Goal: Book appointment/travel/reservation

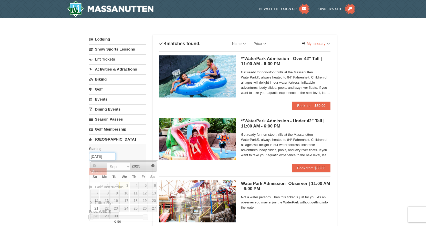
click at [100, 156] on input "[DATE]" at bounding box center [102, 156] width 27 height 8
click at [154, 200] on link "20" at bounding box center [152, 200] width 9 height 7
type input "09/20/2025"
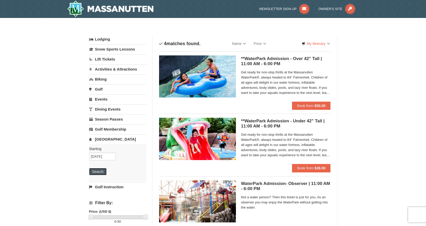
click at [98, 171] on button "Search" at bounding box center [97, 171] width 17 height 7
